Goal: Register for event/course

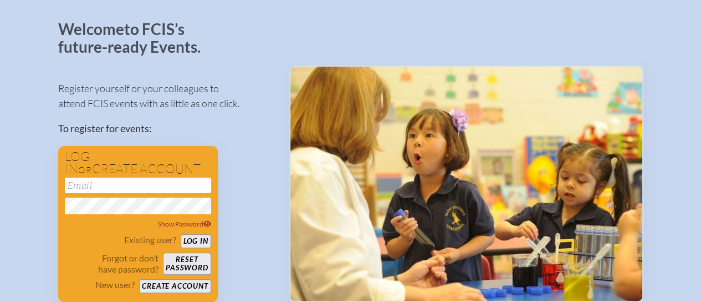
scroll to position [65, 0]
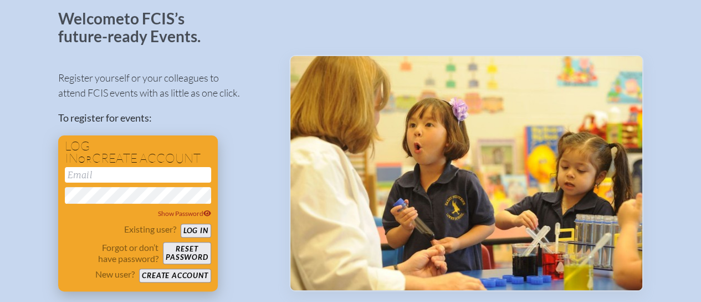
click at [82, 174] on input "email" at bounding box center [138, 175] width 146 height 16
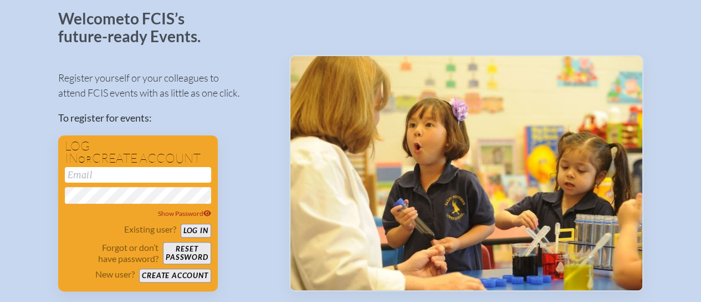
type input "[EMAIL_ADDRESS][DOMAIN_NAME]"
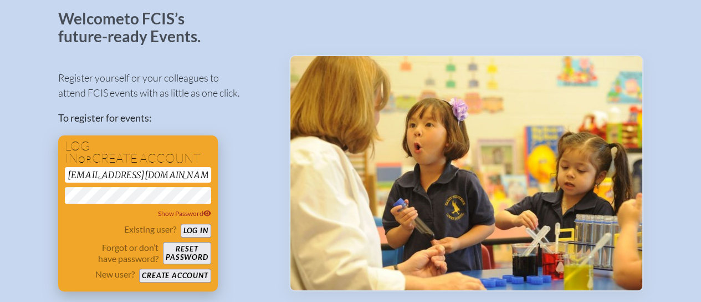
click at [181, 223] on button "Log in" at bounding box center [196, 230] width 30 height 14
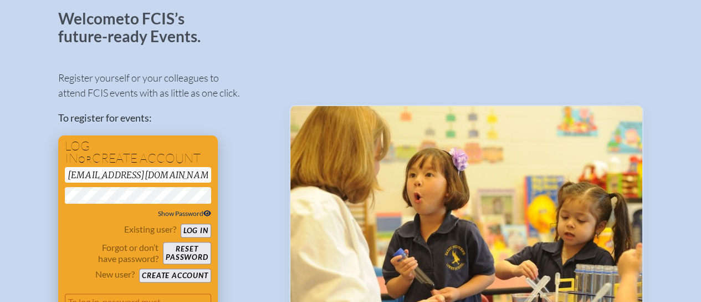
click at [190, 216] on span "Show Password" at bounding box center [184, 213] width 53 height 8
click at [181, 223] on button "Log in" at bounding box center [196, 230] width 30 height 14
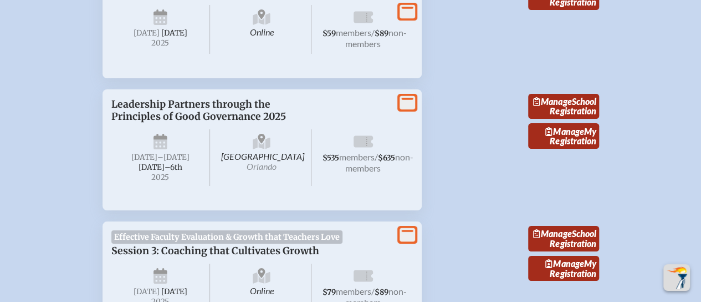
scroll to position [1993, 0]
click at [551, 98] on link "Manage School Registration" at bounding box center [563, 106] width 71 height 25
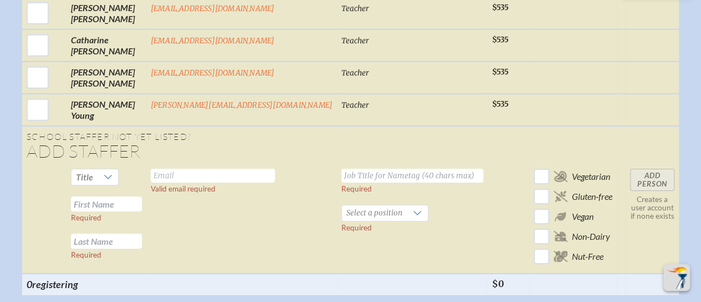
scroll to position [1679, 0]
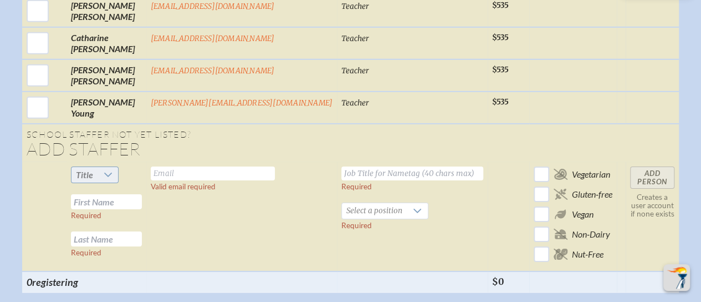
click at [113, 170] on icon at bounding box center [108, 174] width 9 height 9
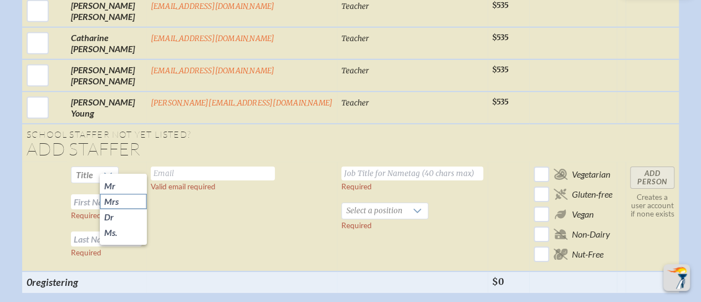
click at [130, 196] on li "Mrs" at bounding box center [123, 201] width 47 height 16
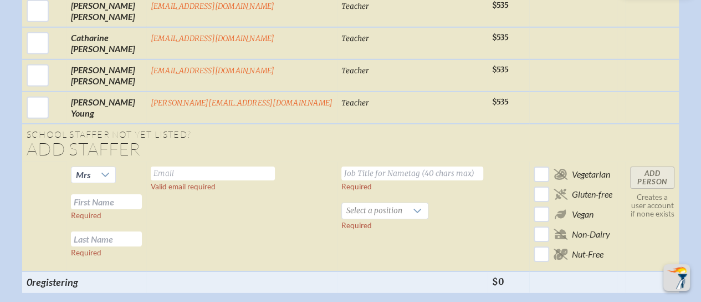
click at [142, 194] on input "text" at bounding box center [106, 201] width 71 height 15
type input "Katie"
click at [135, 234] on input "text" at bounding box center [106, 238] width 71 height 15
type input "Fackler"
click at [208, 166] on input "text" at bounding box center [213, 173] width 124 height 14
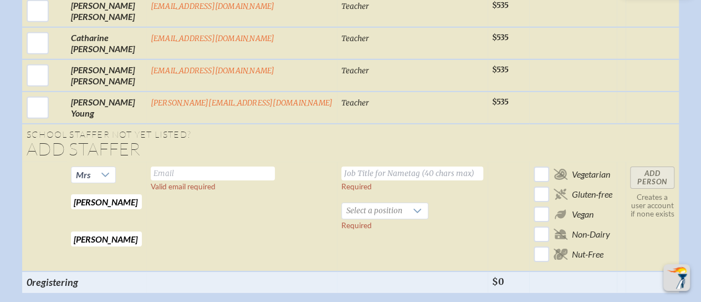
click at [369, 166] on input "text" at bounding box center [412, 173] width 142 height 14
click at [414, 208] on icon at bounding box center [418, 210] width 8 height 4
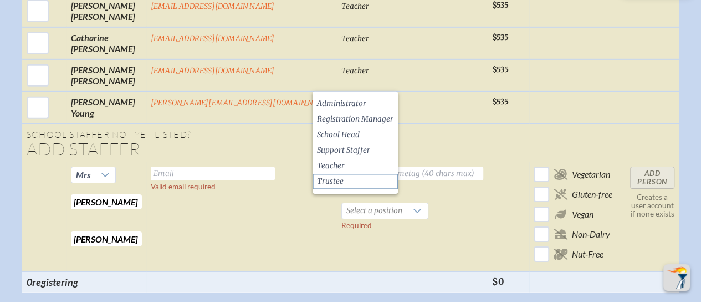
click at [359, 181] on li "Trustee" at bounding box center [355, 181] width 85 height 16
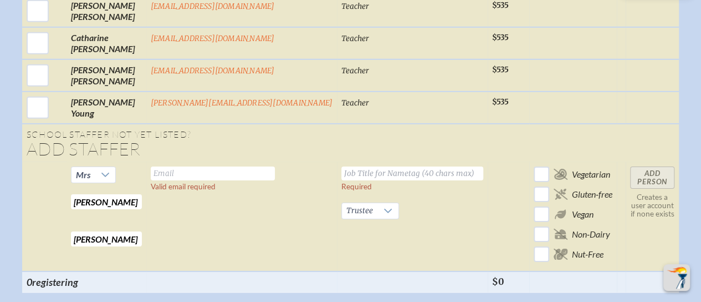
click at [341, 166] on input "text" at bounding box center [412, 173] width 142 height 14
type input "Board Chair"
click at [263, 166] on input "text" at bounding box center [213, 173] width 124 height 14
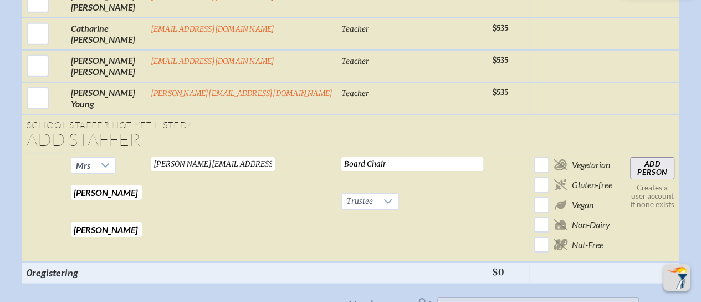
scroll to position [1691, 0]
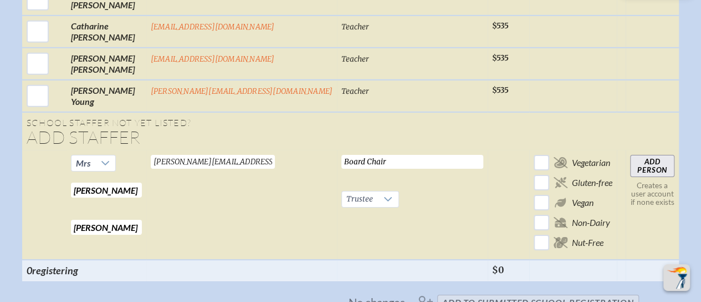
type input "katie.coxe@gmail.com"
click at [630, 162] on input "Add Person" at bounding box center [652, 166] width 44 height 22
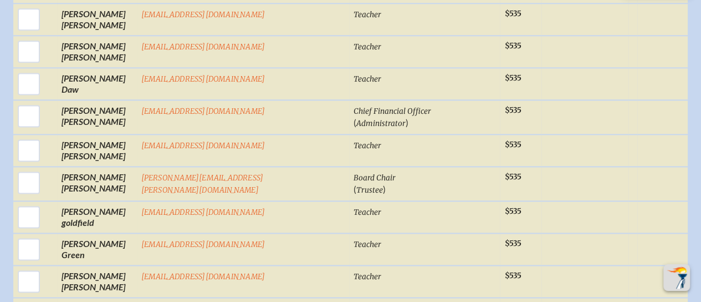
scroll to position [721, 0]
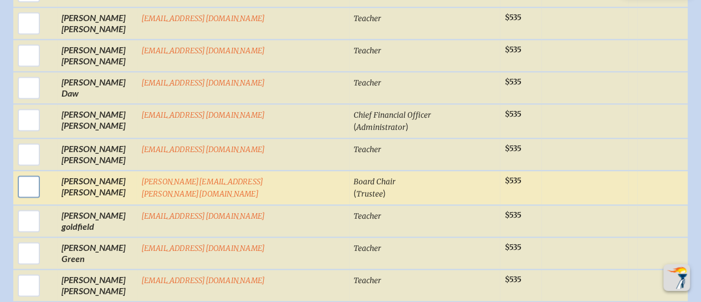
click at [43, 181] on input "checkbox" at bounding box center [29, 186] width 28 height 28
checkbox input "true"
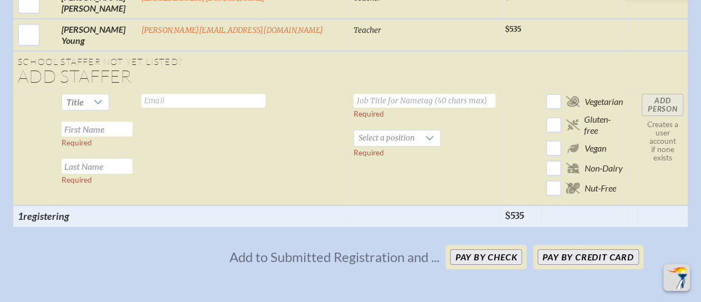
scroll to position [1796, 0]
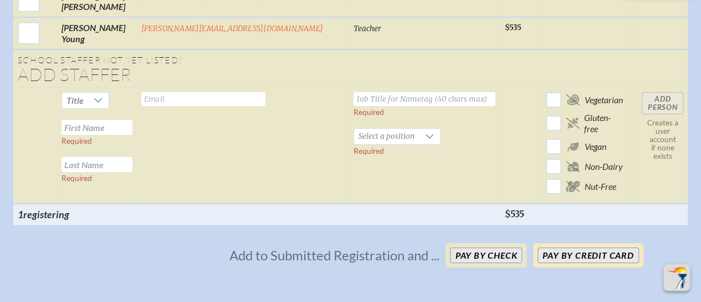
click at [568, 247] on button "Pay by Credit Card" at bounding box center [588, 255] width 101 height 16
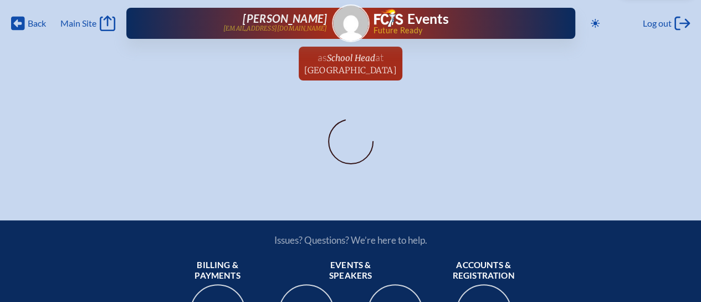
scroll to position [264, 0]
